Goal: Transaction & Acquisition: Purchase product/service

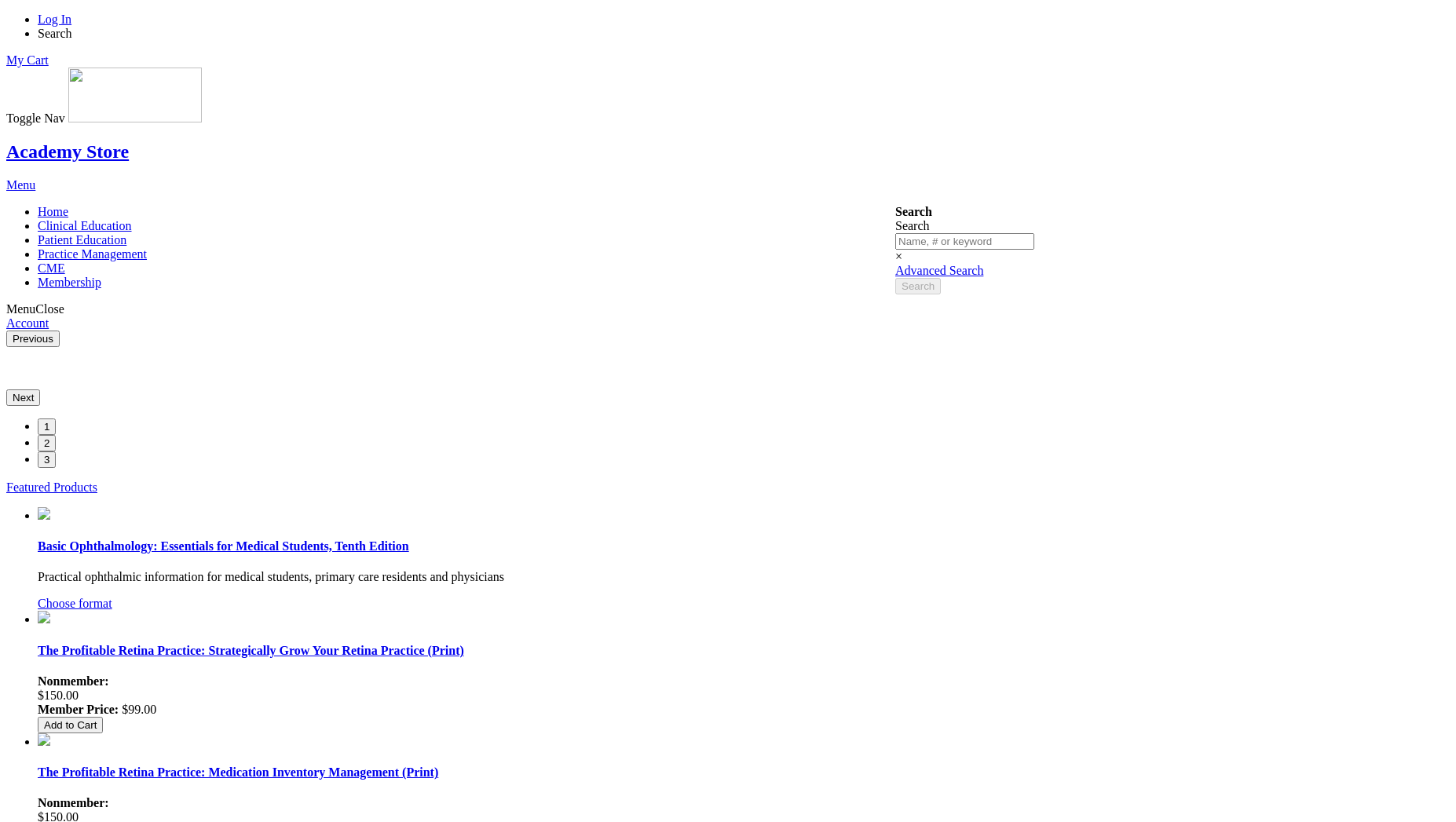
click at [72, 21] on link "Log In" at bounding box center [54, 19] width 34 height 14
click at [966, 26] on li "Log In" at bounding box center [743, 20] width 1411 height 15
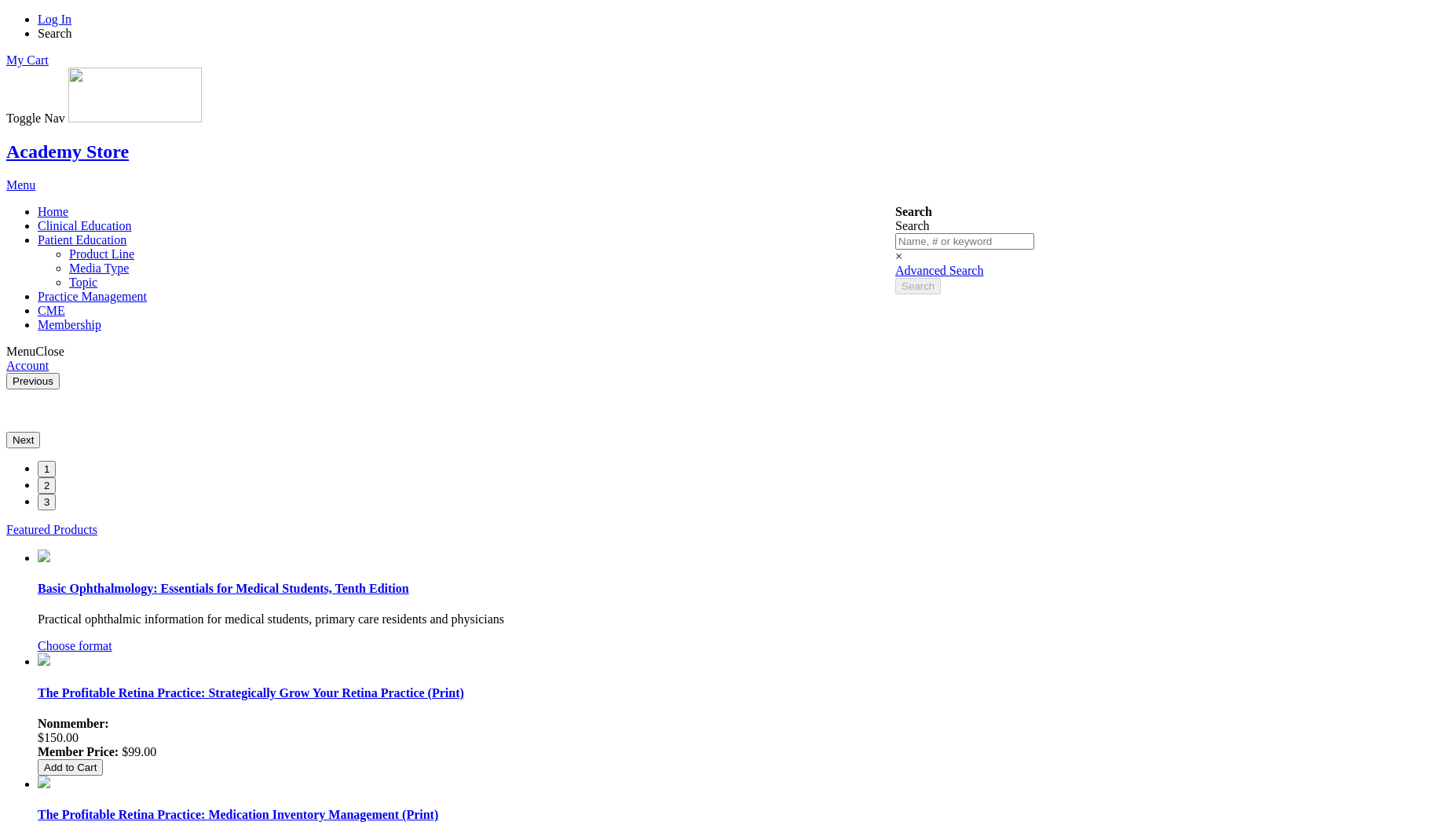
click at [126, 233] on link "Patient Education" at bounding box center [82, 239] width 89 height 14
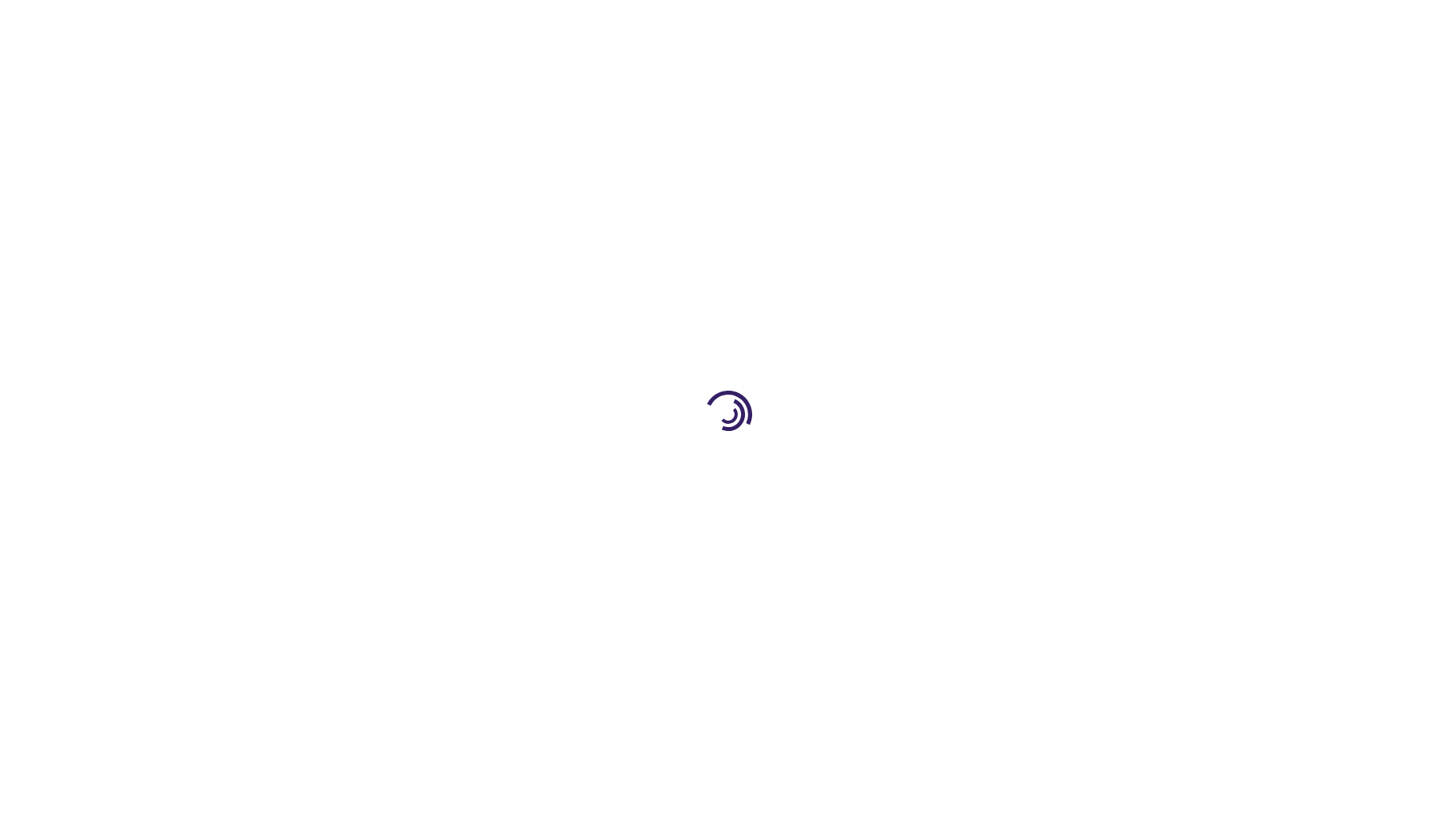
select select "US"
select select "47"
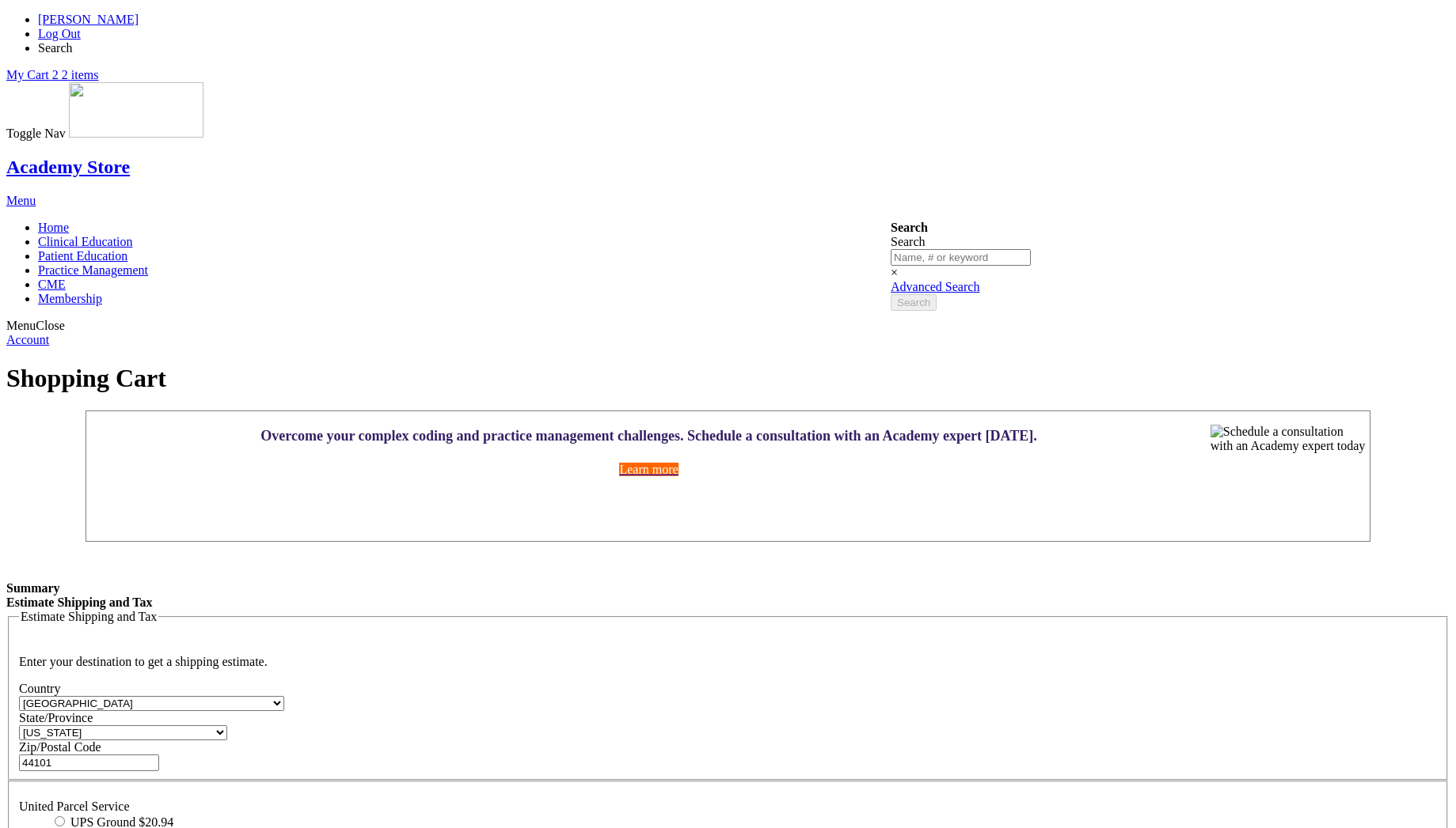
click at [98, 68] on link "My Cart 2 2 items" at bounding box center [52, 74] width 92 height 14
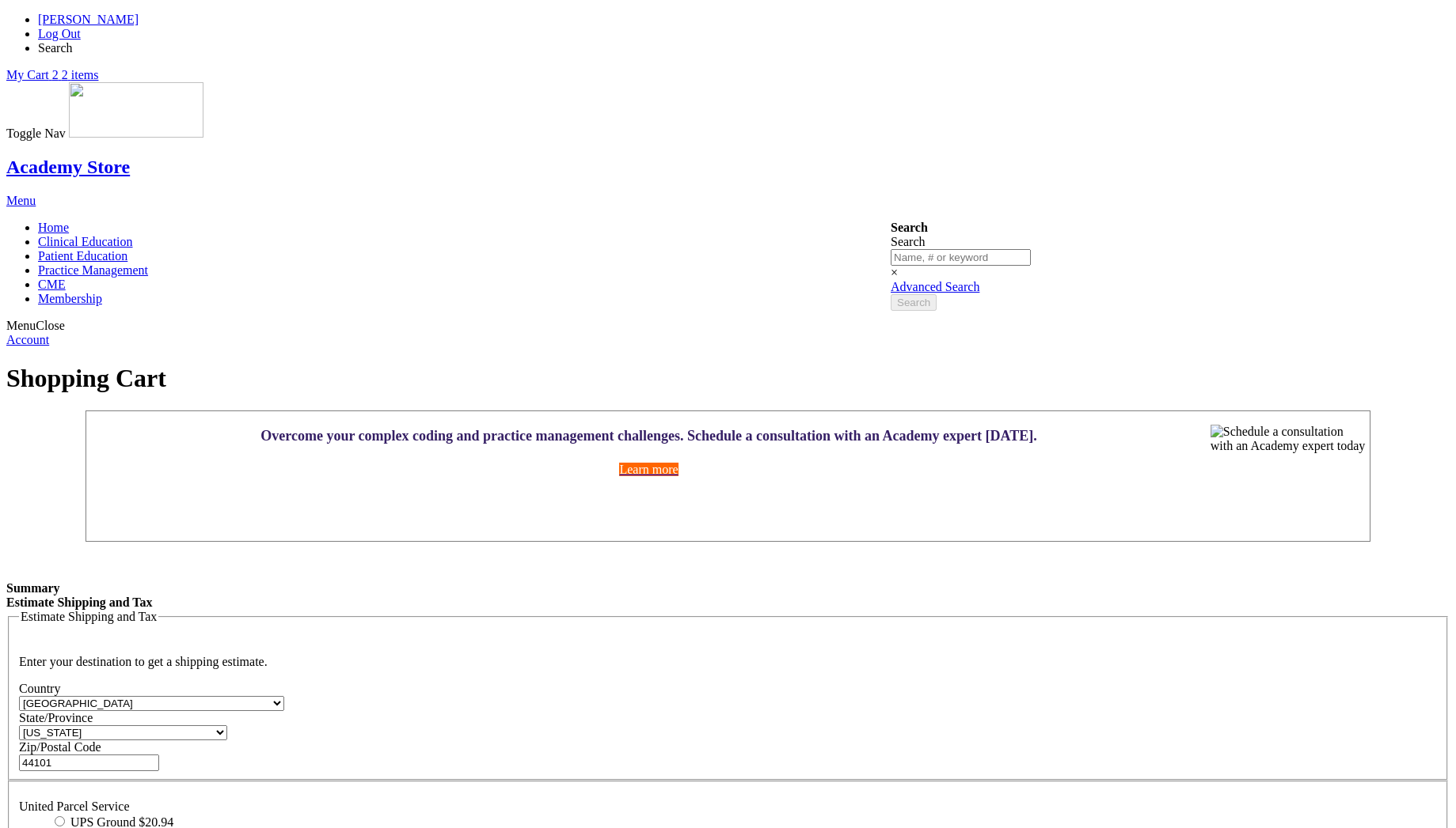
click at [98, 68] on link "My Cart 2 2 items" at bounding box center [52, 74] width 92 height 14
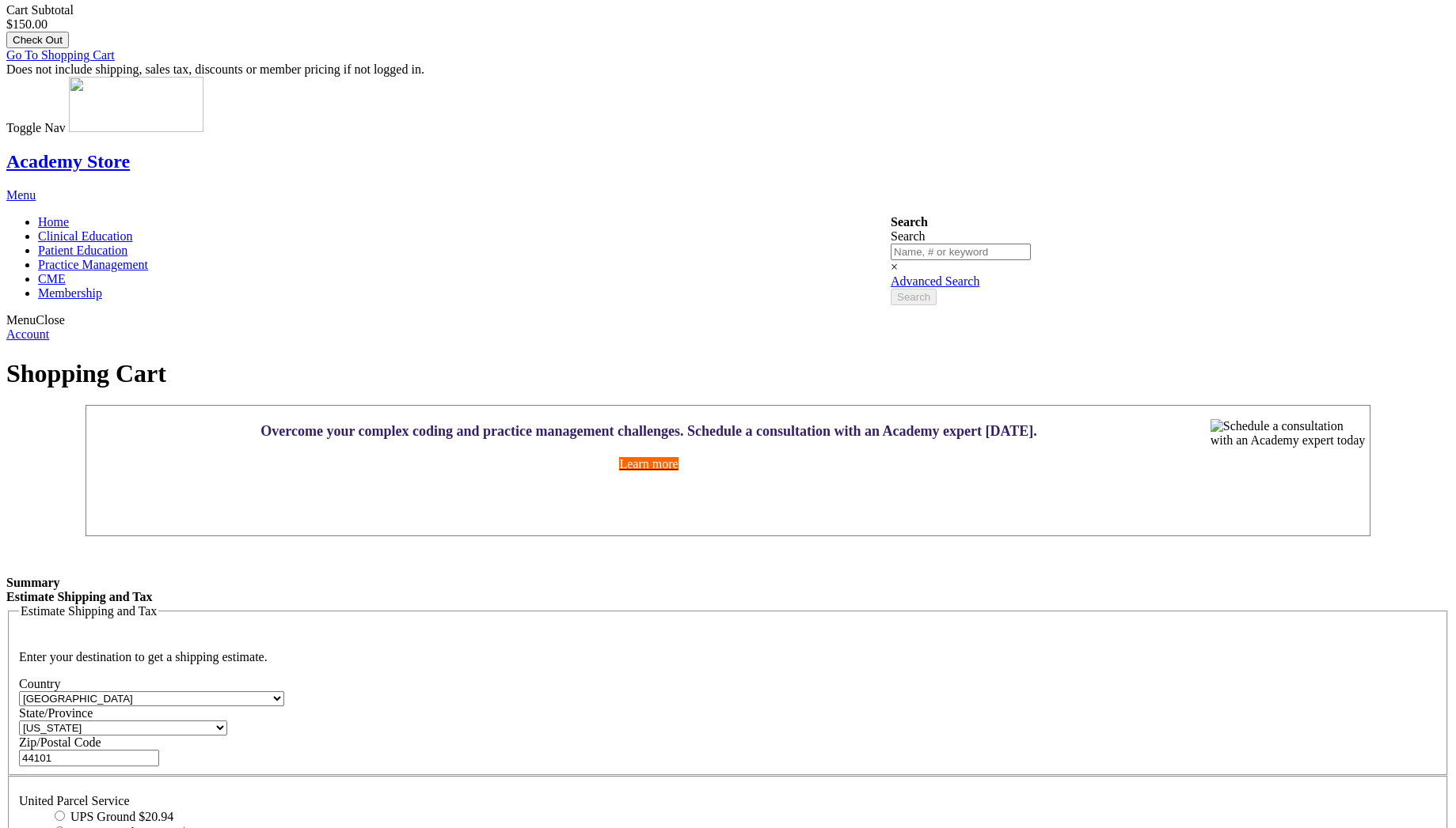
scroll to position [522, 0]
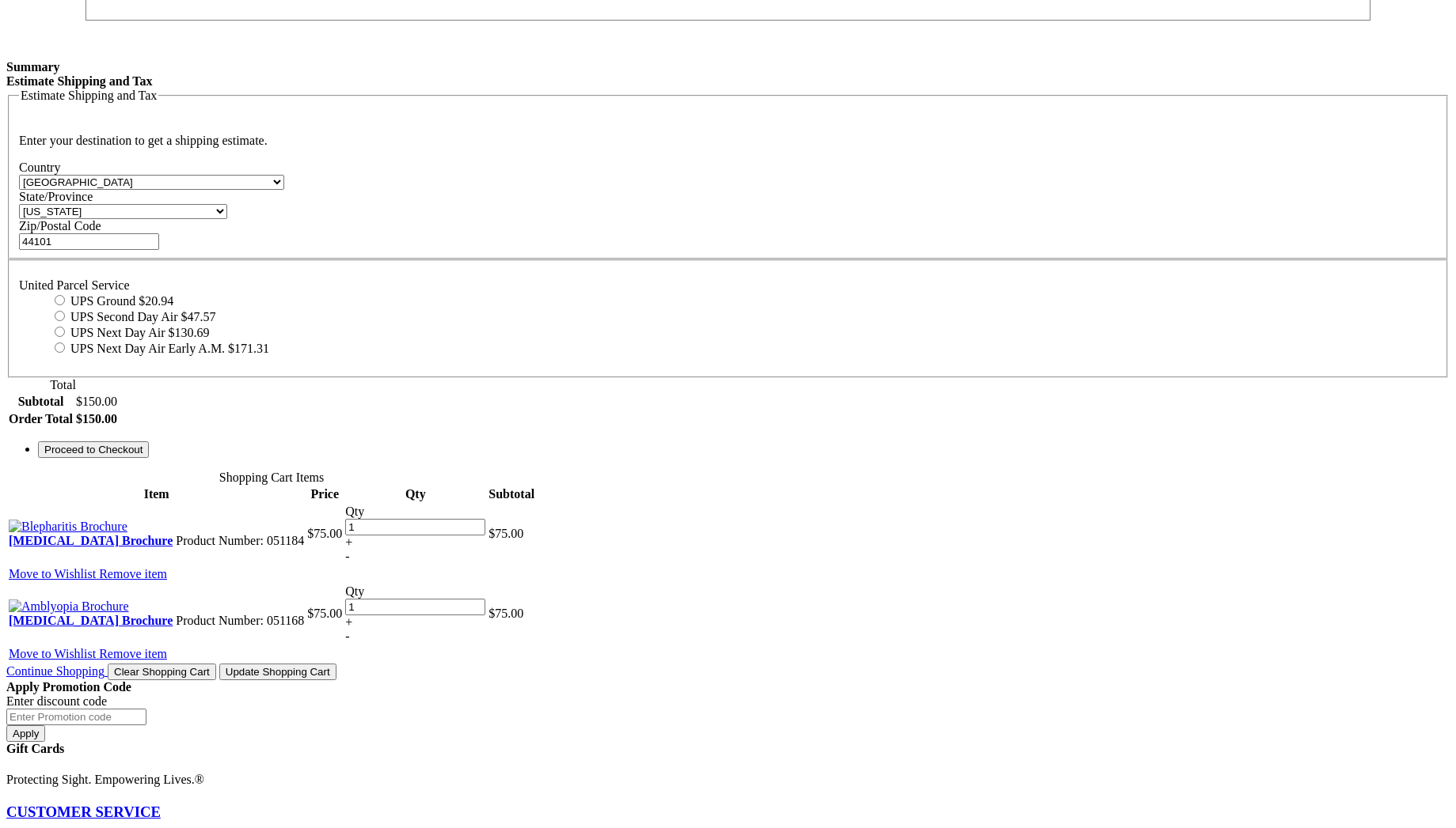
scroll to position [0, 0]
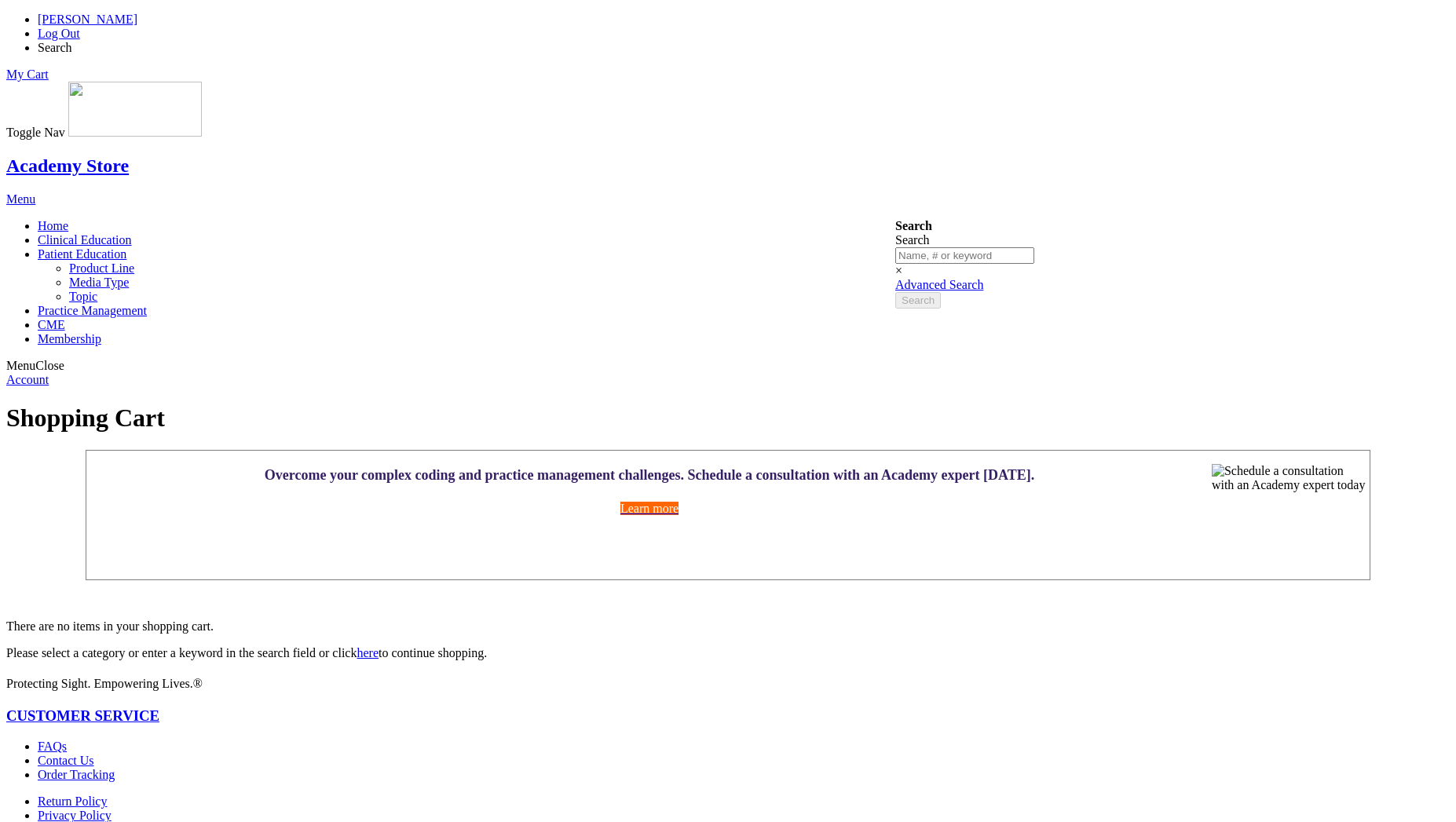
click at [126, 248] on link "Patient Education" at bounding box center [82, 254] width 89 height 14
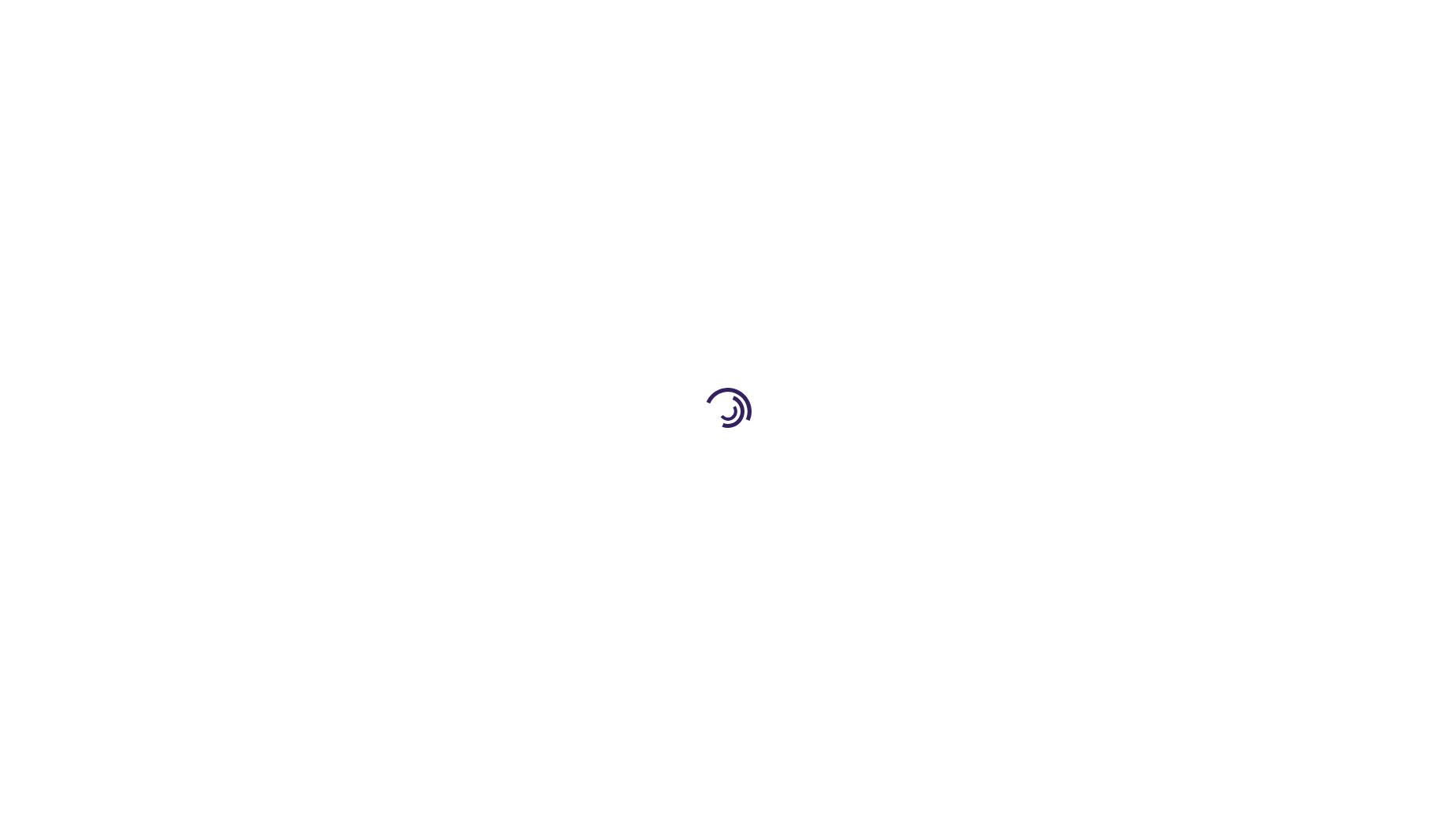
select select "US"
select select "47"
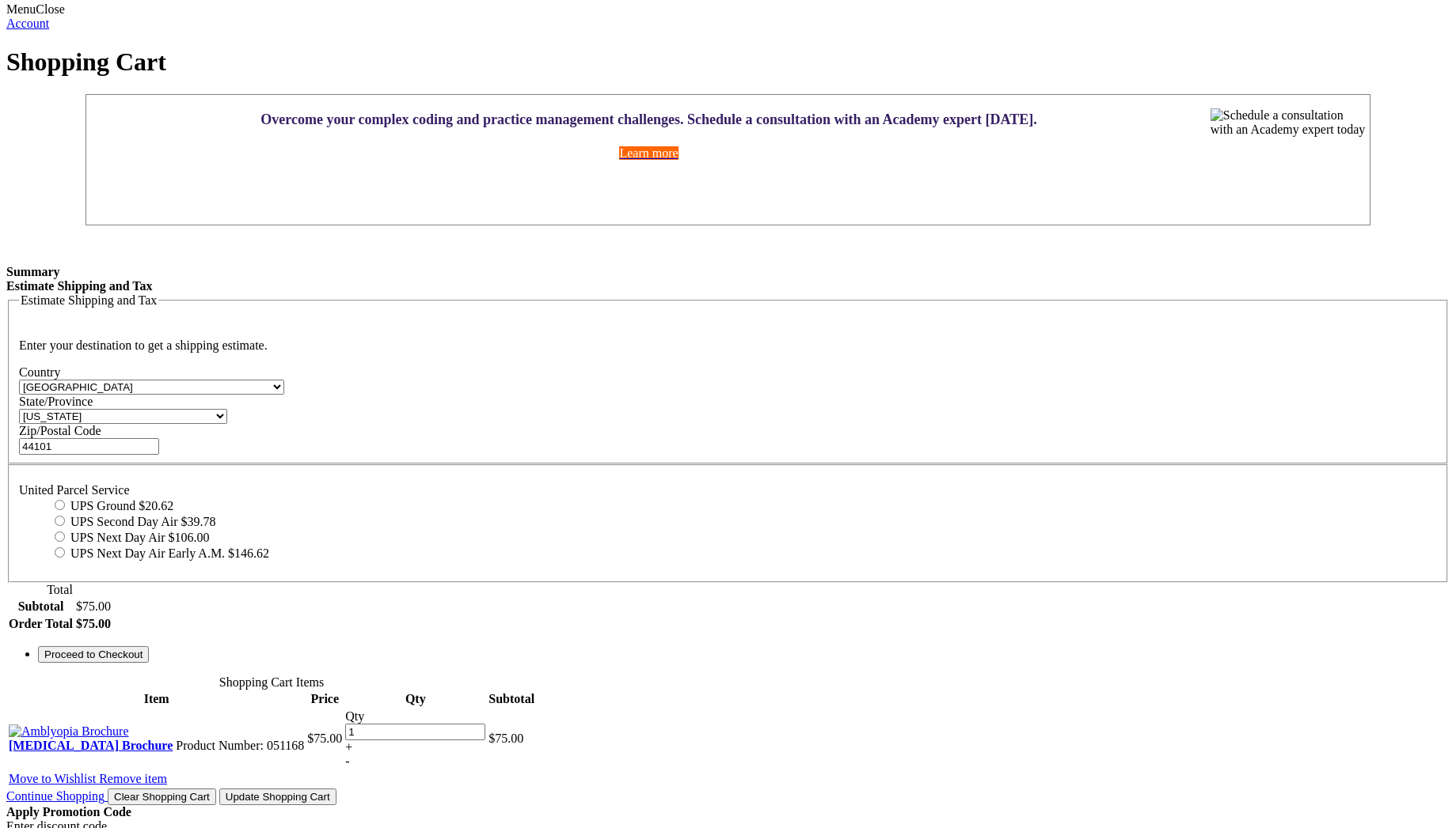
scroll to position [522, 0]
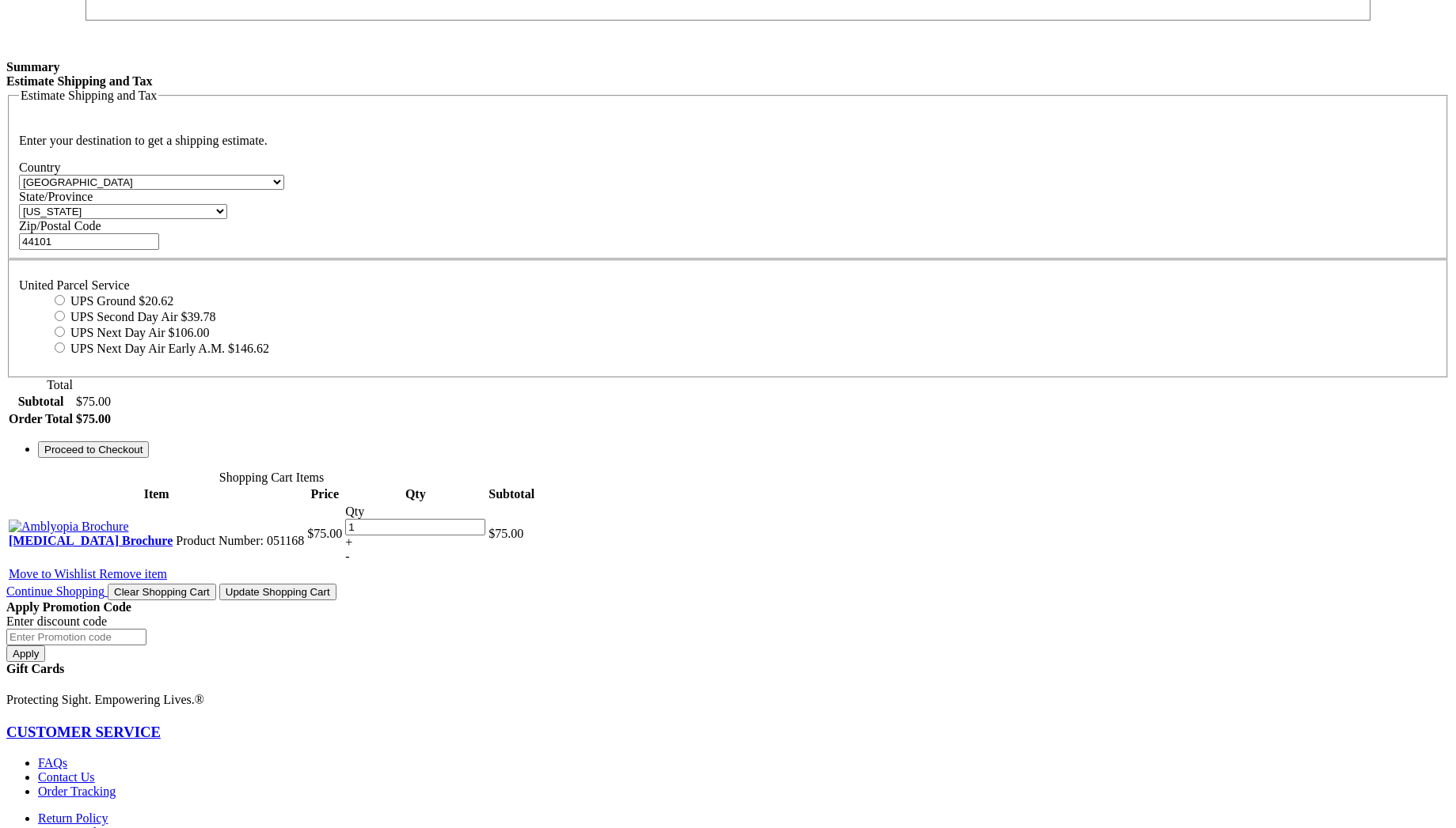
click at [173, 294] on label "UPS Ground $20.62" at bounding box center [122, 301] width 103 height 14
click at [65, 295] on input "UPS Ground $20.62" at bounding box center [60, 300] width 10 height 10
radio input "true"
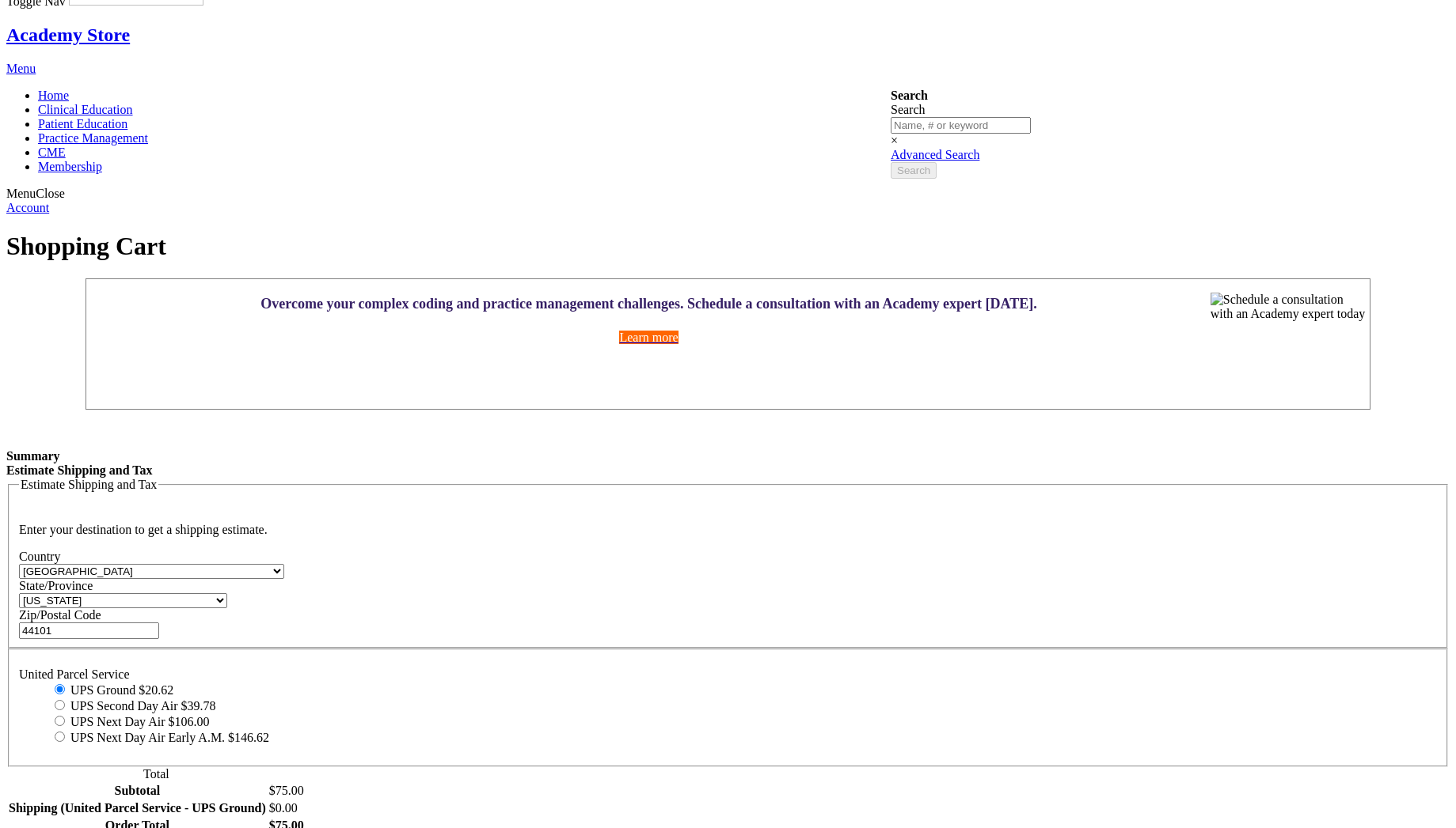
scroll to position [0, 0]
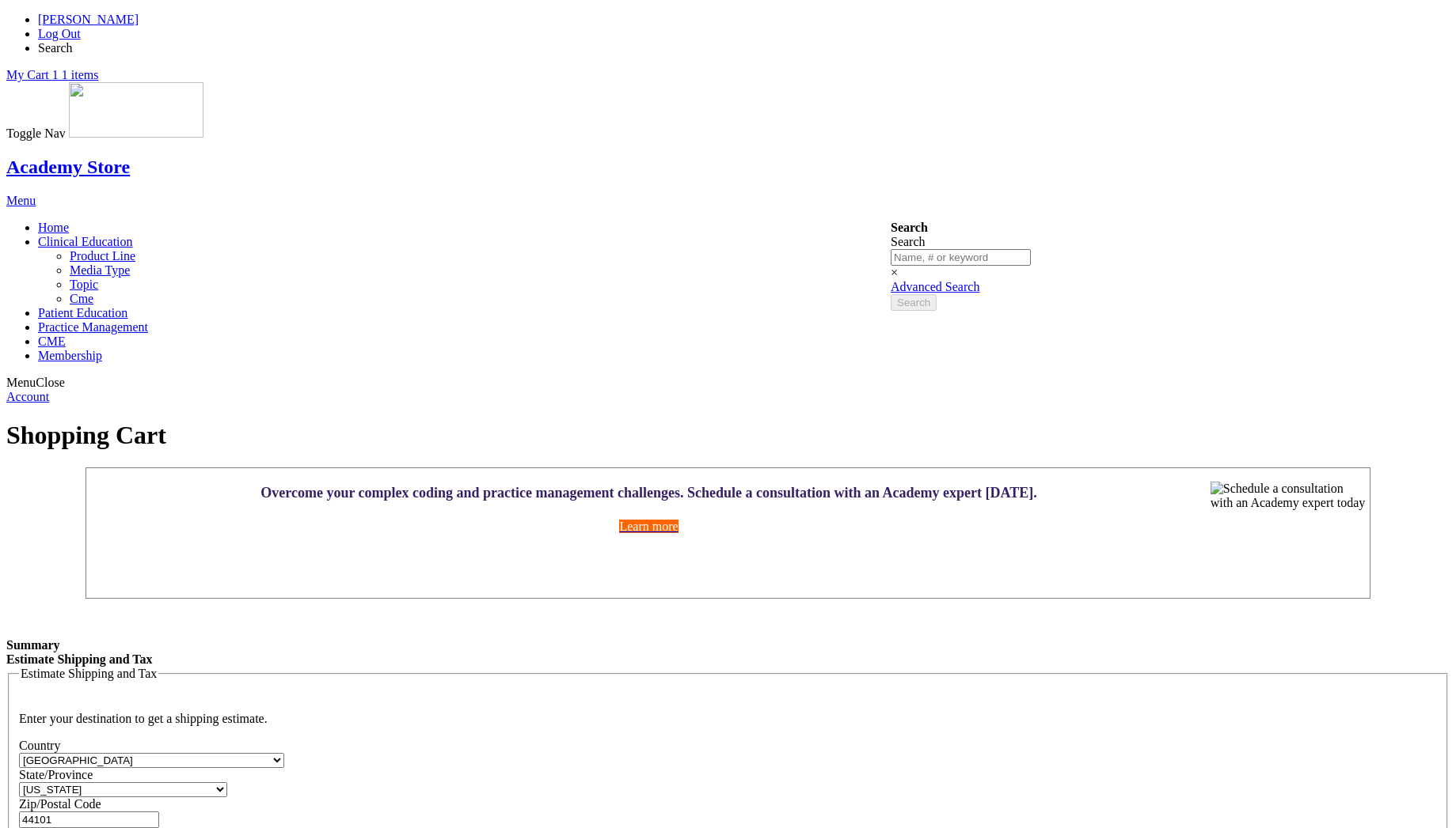
click at [133, 235] on link "Clinical Education" at bounding box center [85, 241] width 95 height 14
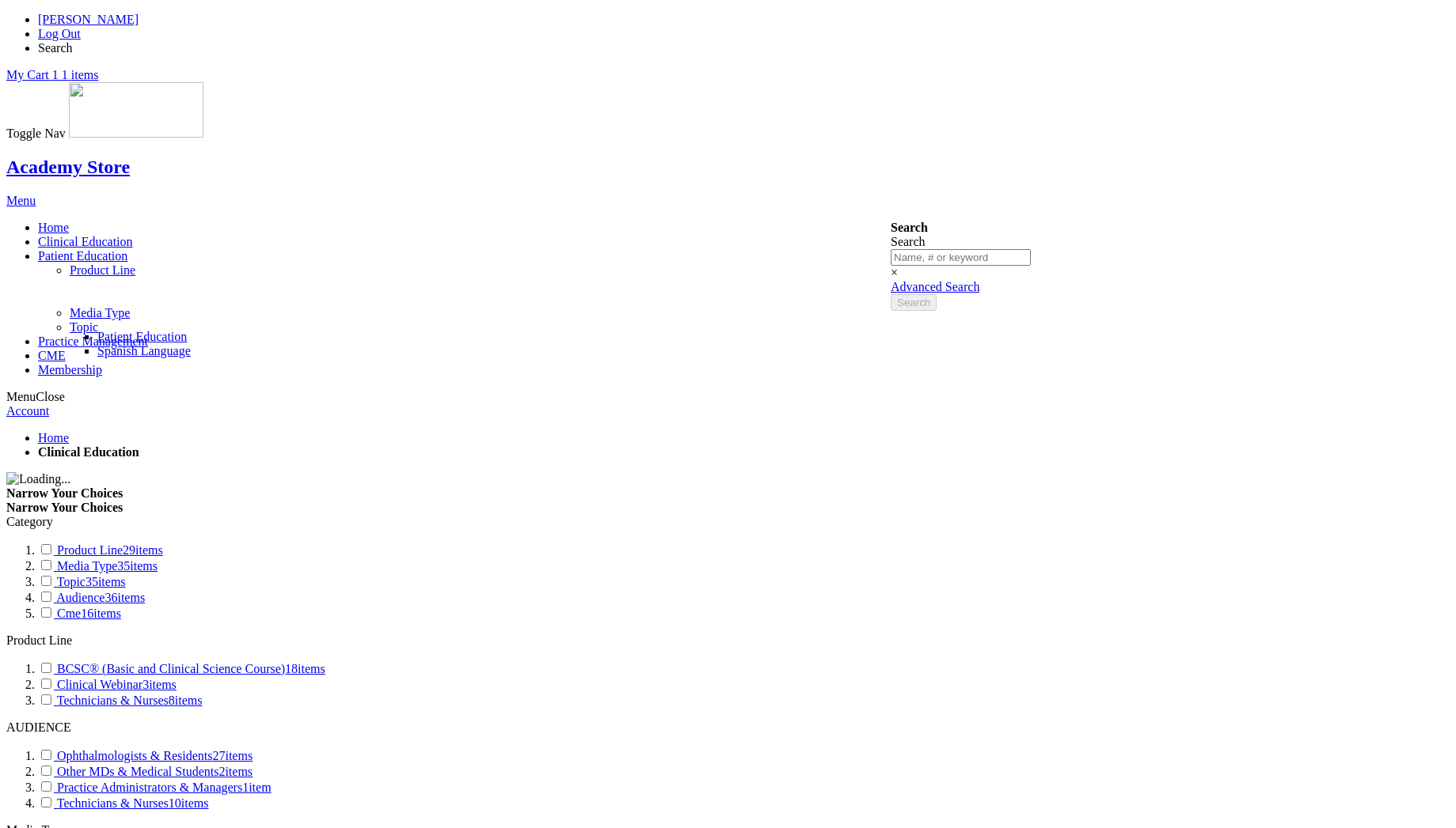
click at [128, 249] on link "Patient Education" at bounding box center [83, 256] width 90 height 14
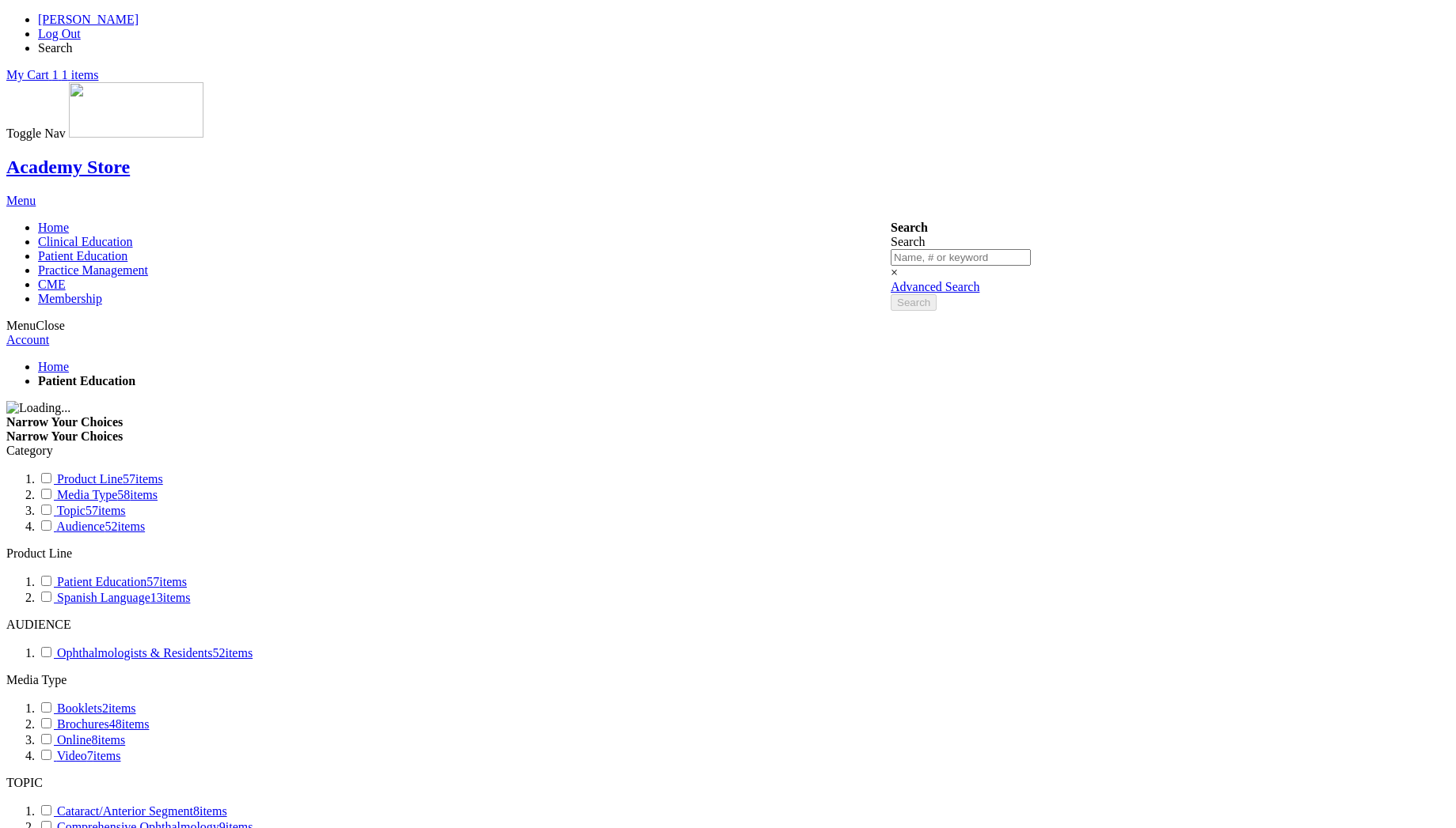
click at [69, 221] on span "Home" at bounding box center [53, 227] width 31 height 14
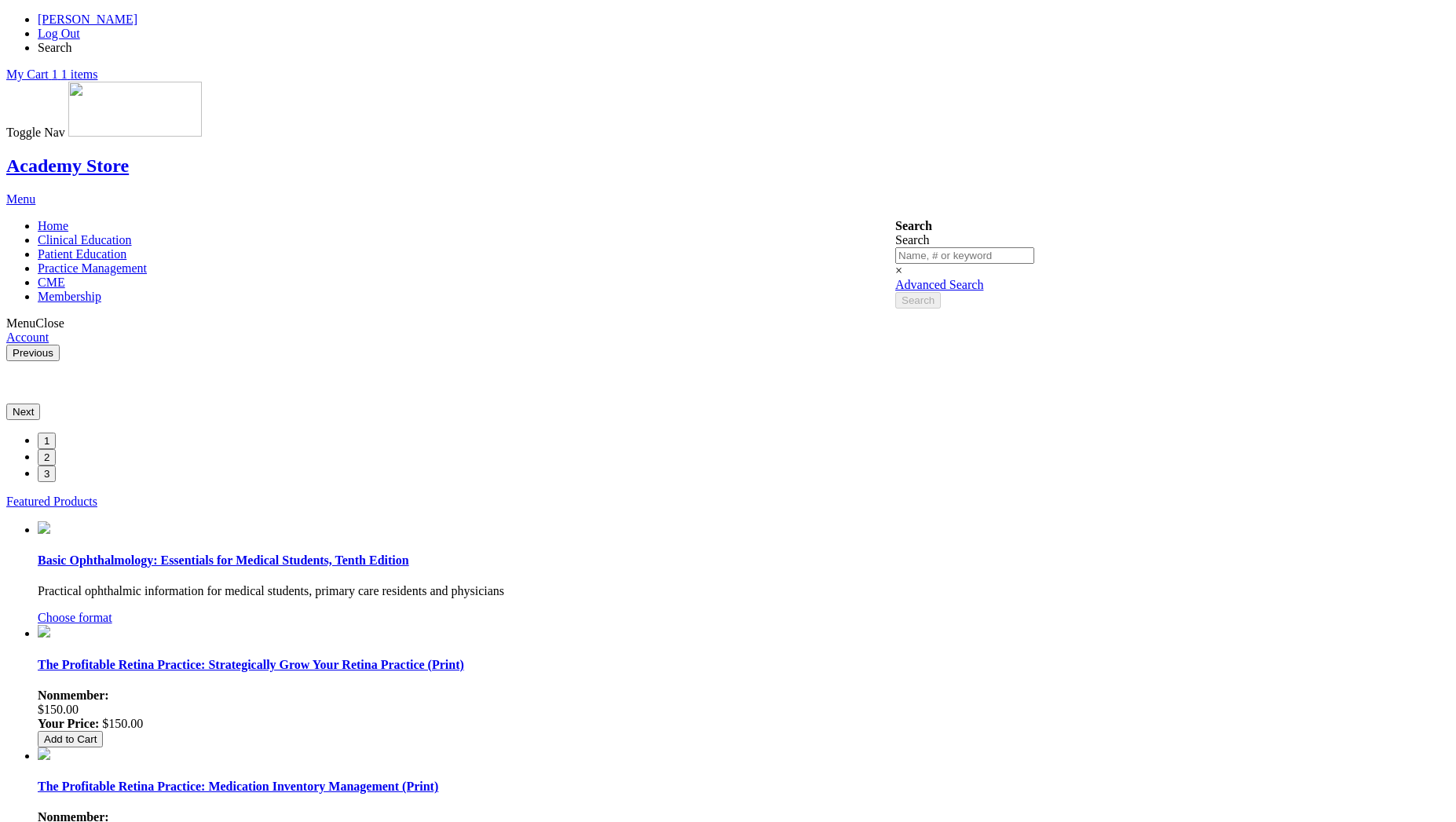
click at [80, 26] on link "Log Out" at bounding box center [58, 33] width 43 height 14
